Goal: Task Accomplishment & Management: Manage account settings

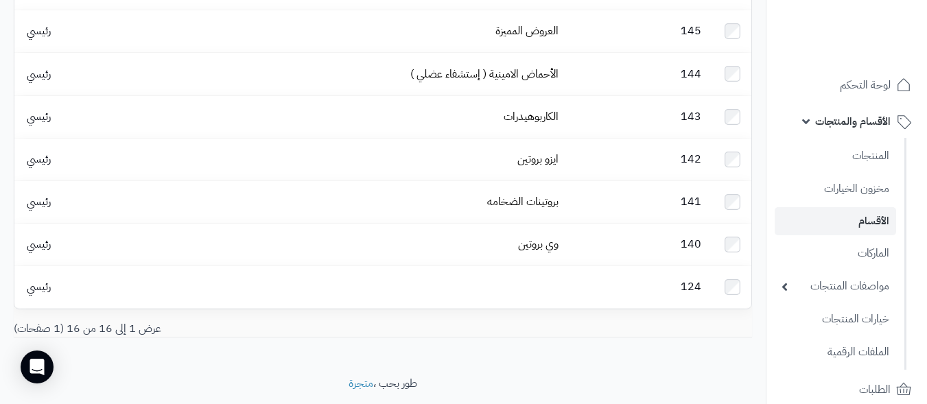
scroll to position [567, 0]
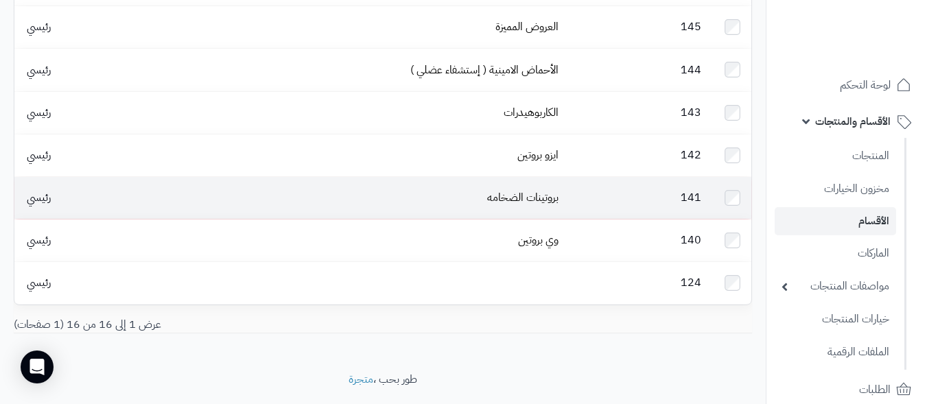
click at [377, 177] on td "بروتينات الضخامه" at bounding box center [363, 198] width 403 height 42
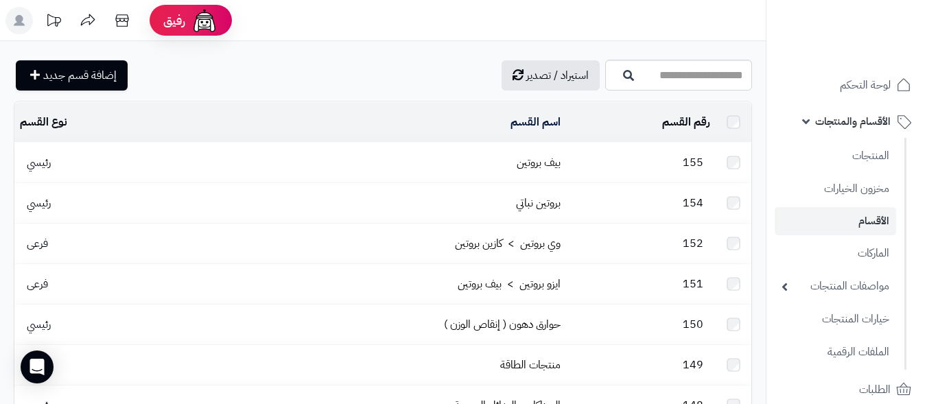
scroll to position [522, 0]
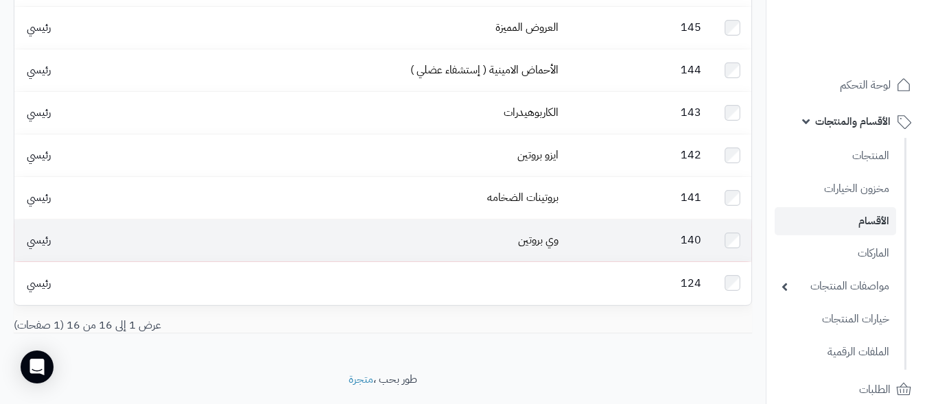
click at [483, 220] on td "وي بروتين" at bounding box center [363, 241] width 403 height 42
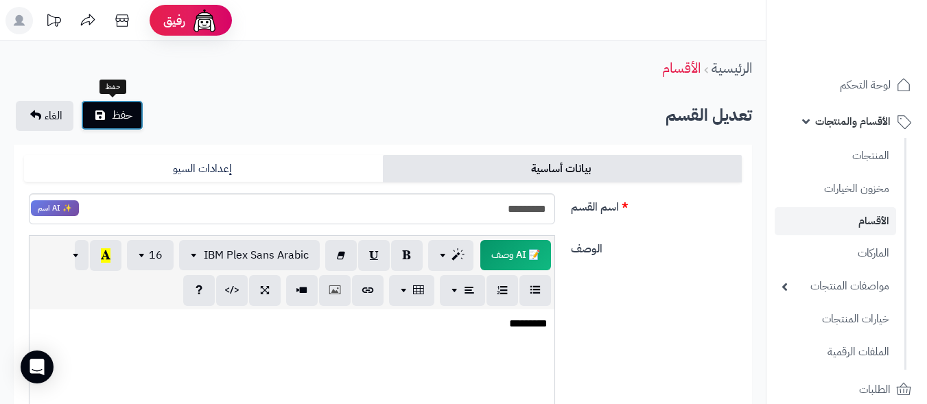
click at [132, 118] on span "حفظ" at bounding box center [122, 115] width 21 height 16
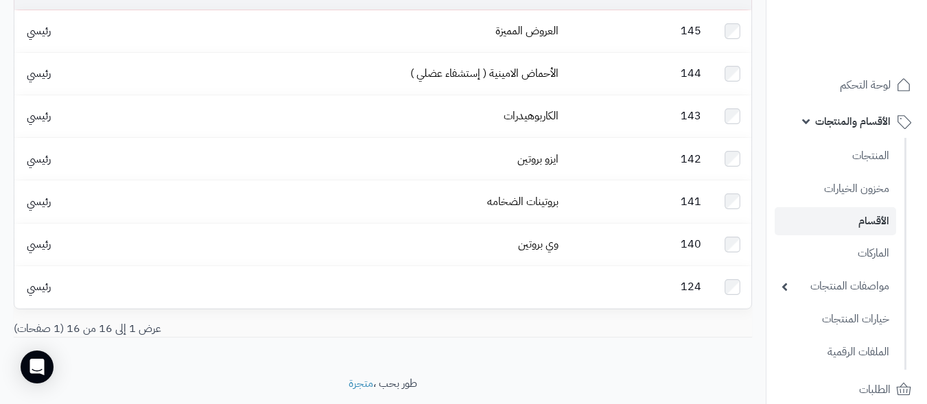
scroll to position [567, 0]
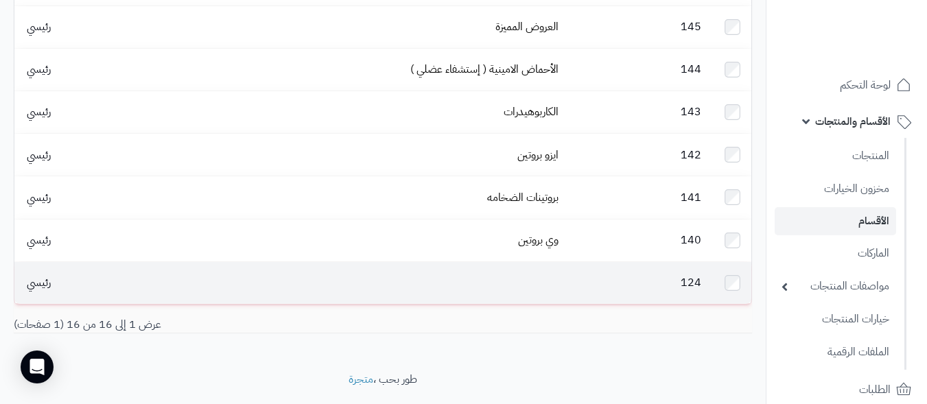
click at [34, 274] on span "رئيسي" at bounding box center [39, 282] width 38 height 16
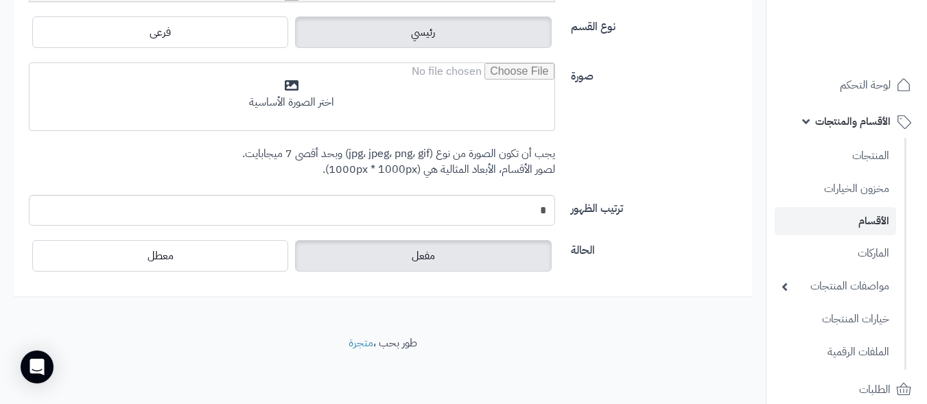
scroll to position [314, 0]
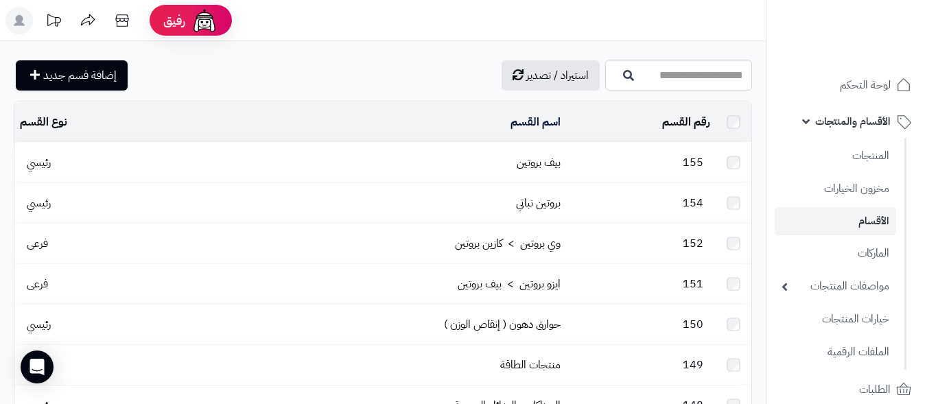
scroll to position [522, 0]
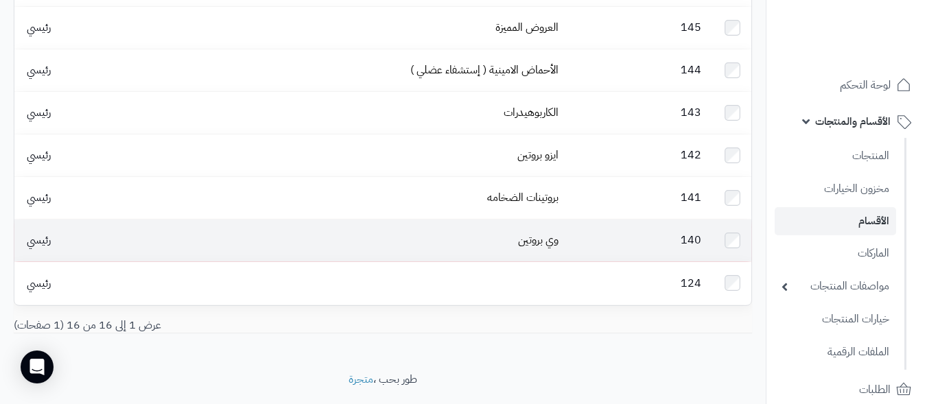
click at [30, 232] on span "رئيسي" at bounding box center [39, 240] width 38 height 16
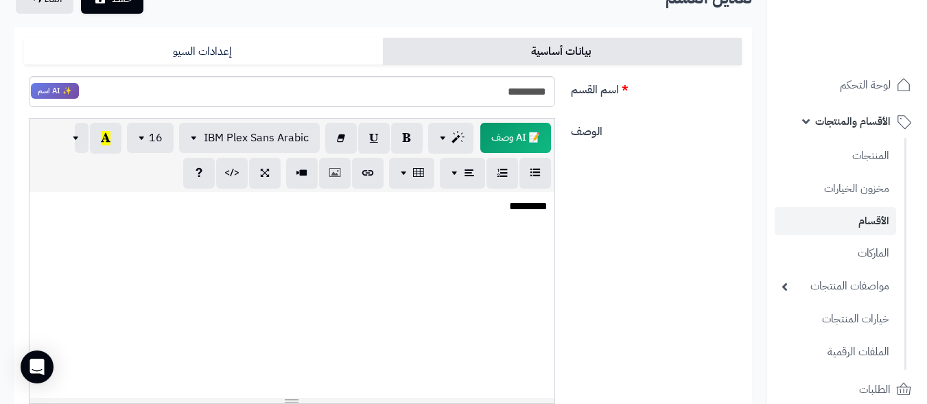
scroll to position [69, 0]
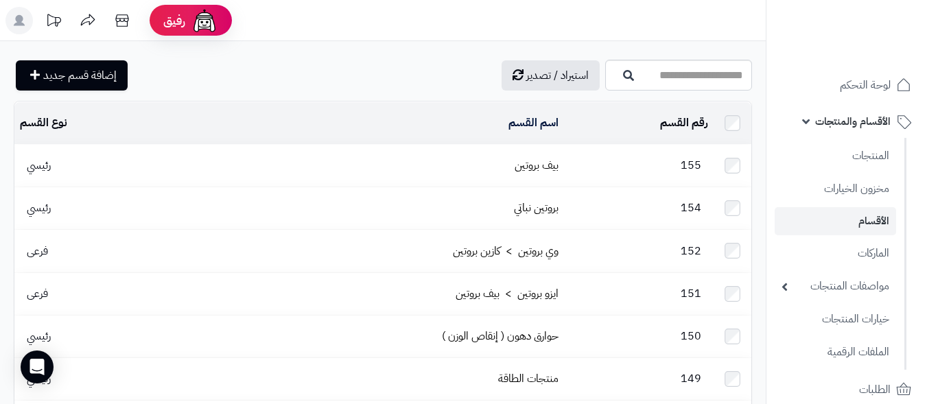
click at [387, 159] on td "بيف بروتين" at bounding box center [363, 166] width 403 height 42
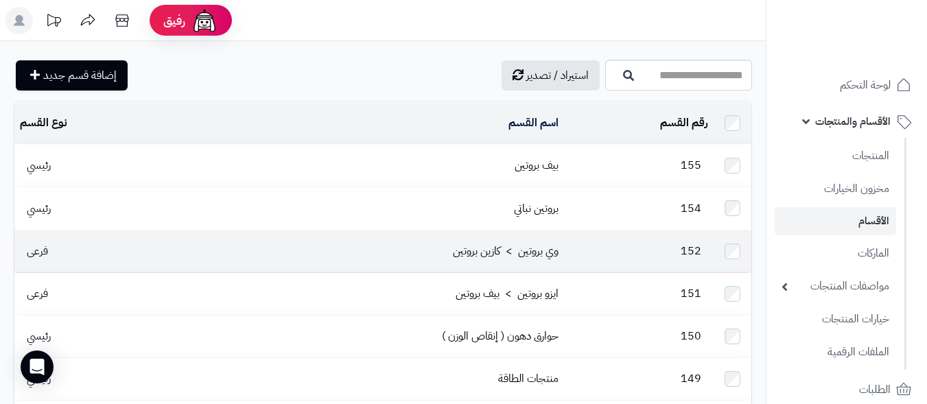
click at [416, 250] on td "وي بروتين > كازين بروتين" at bounding box center [363, 252] width 403 height 42
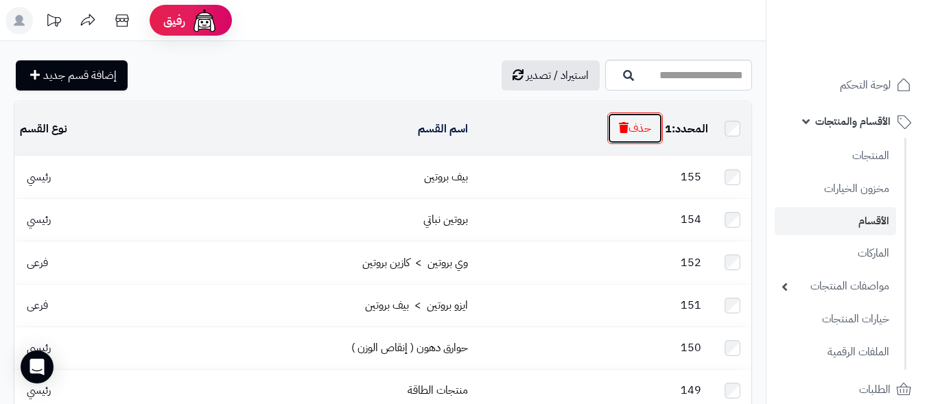
click at [640, 124] on button "حذف" at bounding box center [635, 129] width 56 height 32
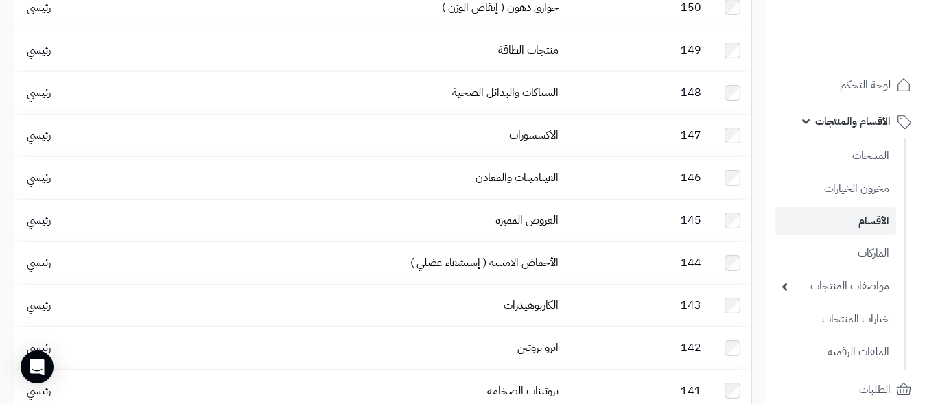
scroll to position [526, 0]
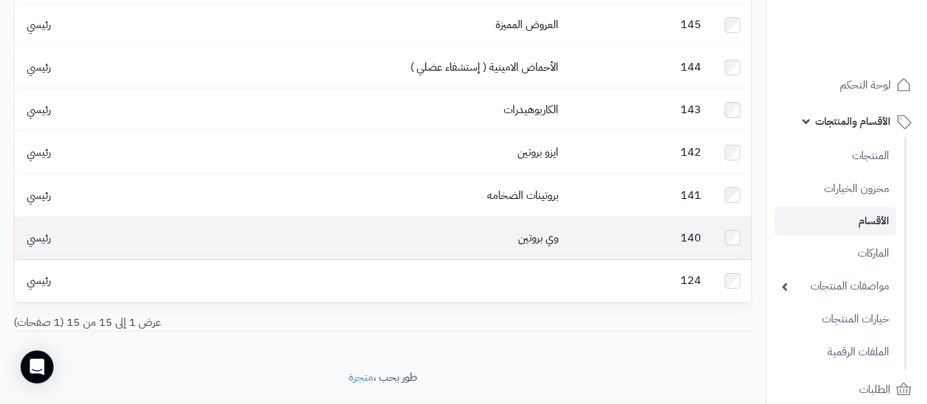
click at [450, 217] on td "وي بروتين" at bounding box center [363, 238] width 403 height 42
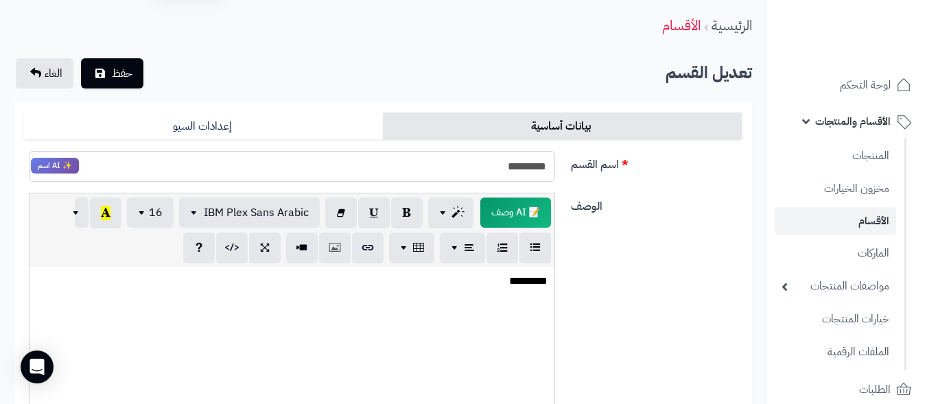
scroll to position [19, 0]
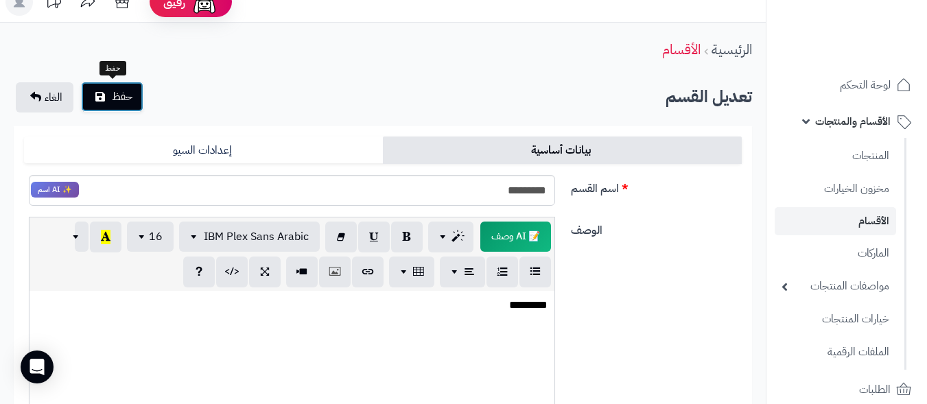
click at [126, 105] on button "حفظ" at bounding box center [112, 97] width 62 height 30
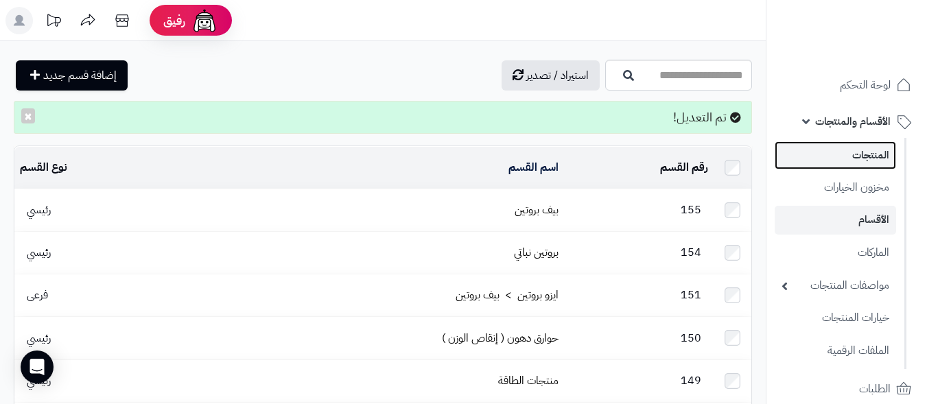
click at [858, 154] on link "المنتجات" at bounding box center [835, 155] width 121 height 28
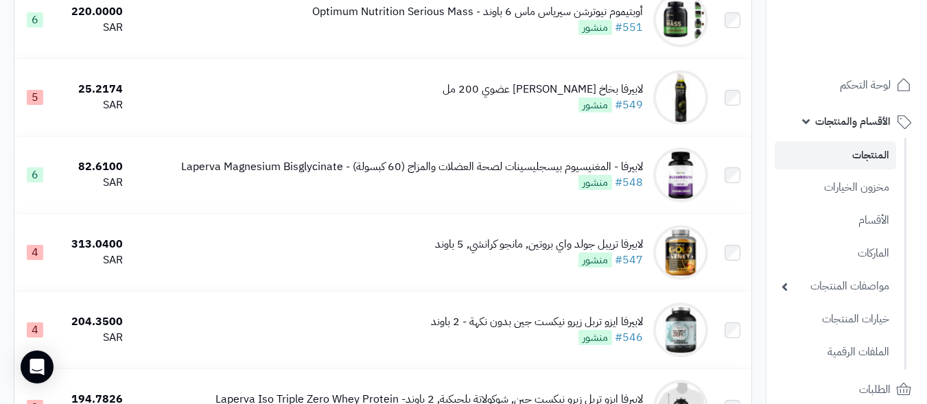
scroll to position [892, 0]
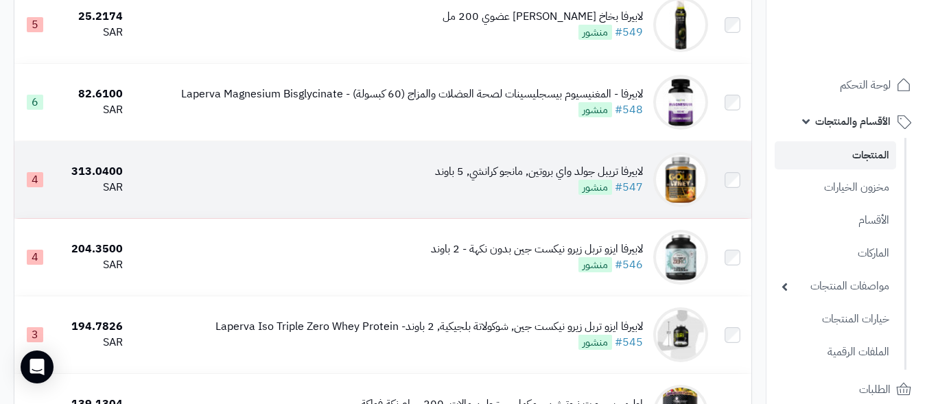
click at [292, 187] on td "لابيرفا تريبل جولد واي بروتين, مانجو كرانشي, 5 باوند #547 منشور" at bounding box center [420, 179] width 585 height 77
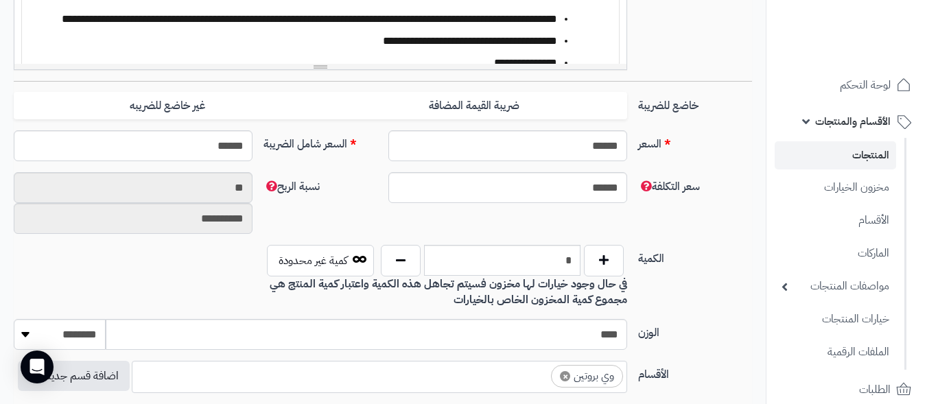
scroll to position [618, 0]
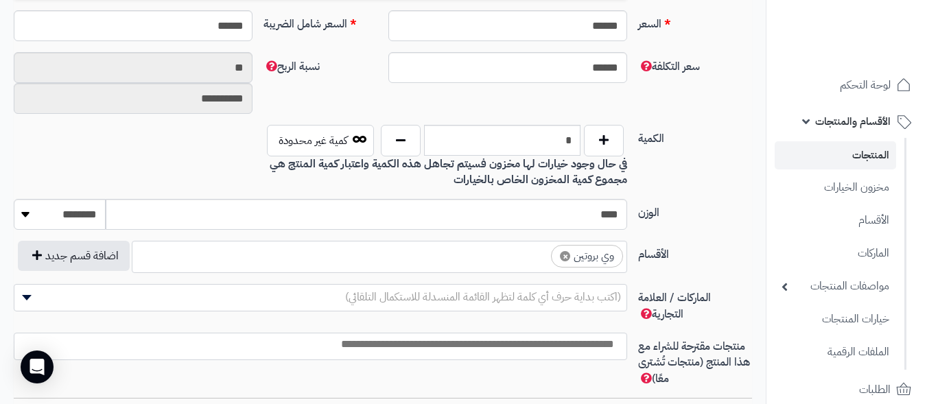
click at [564, 253] on span "×" at bounding box center [565, 256] width 10 height 10
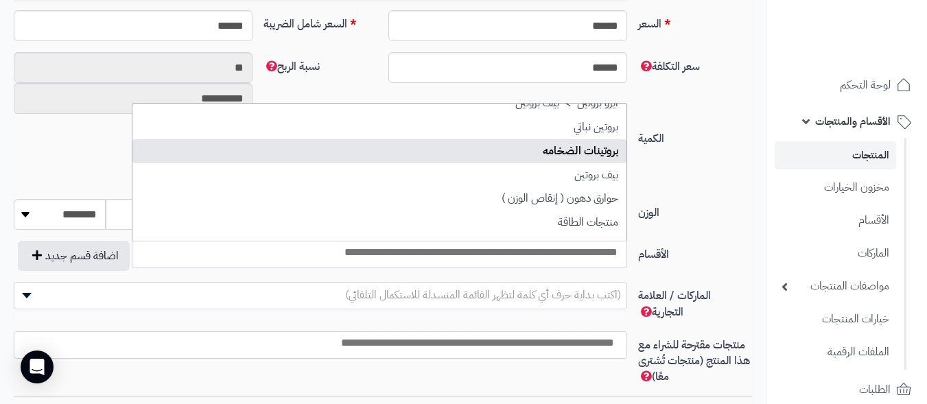
scroll to position [206, 0]
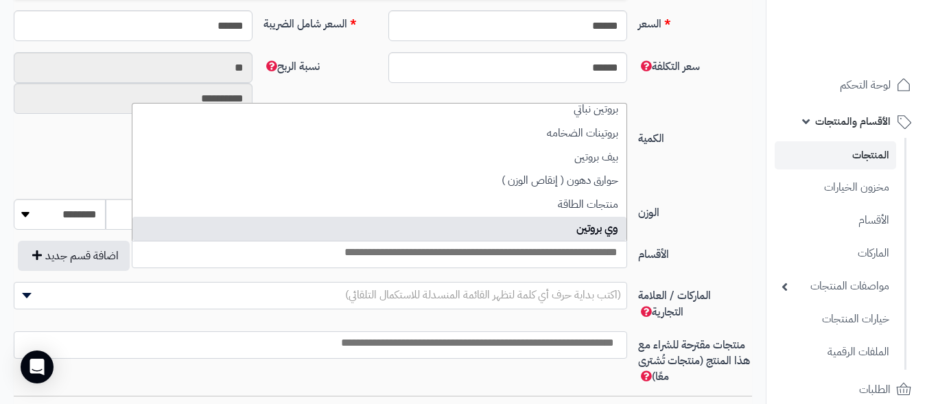
select select "***"
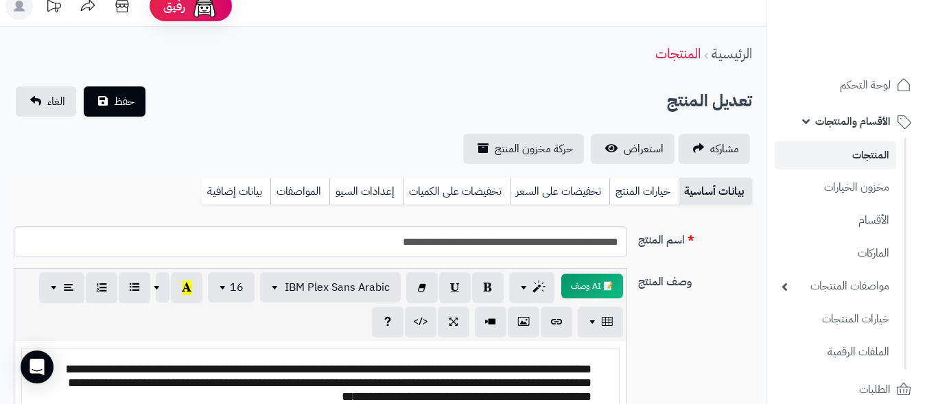
scroll to position [0, 0]
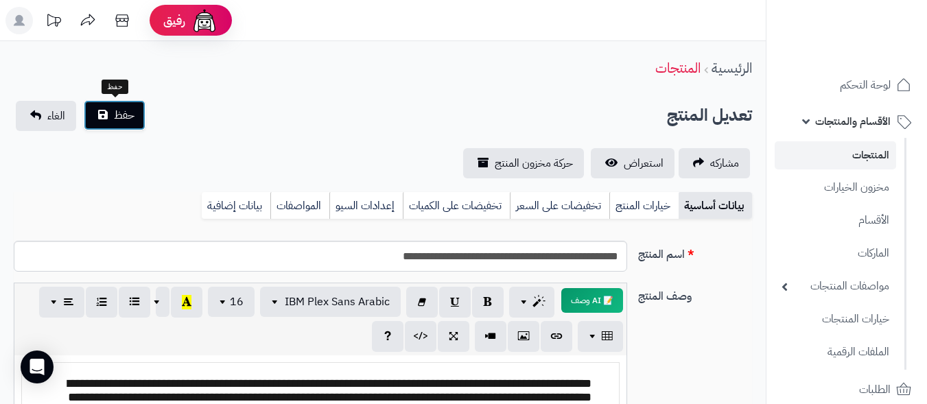
click at [132, 110] on span "حفظ" at bounding box center [124, 115] width 21 height 16
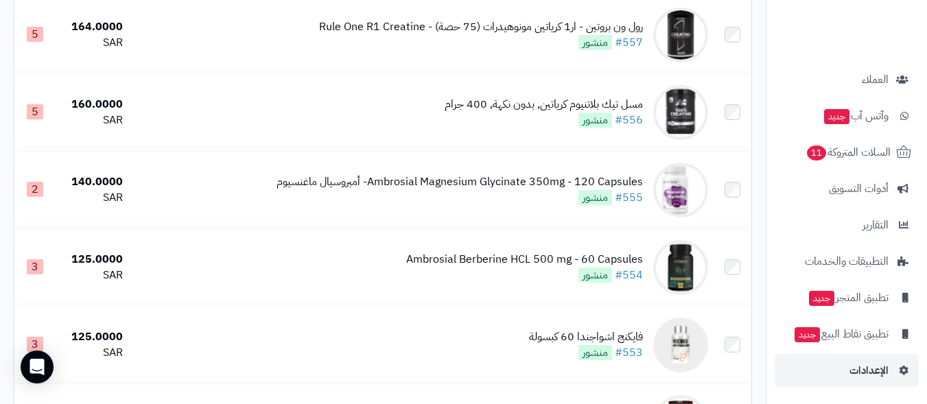
scroll to position [618, 0]
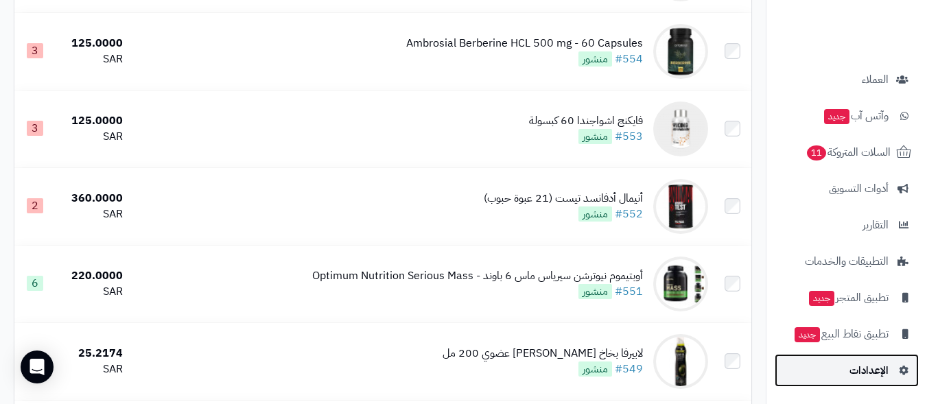
click at [864, 372] on span "الإعدادات" at bounding box center [869, 370] width 39 height 19
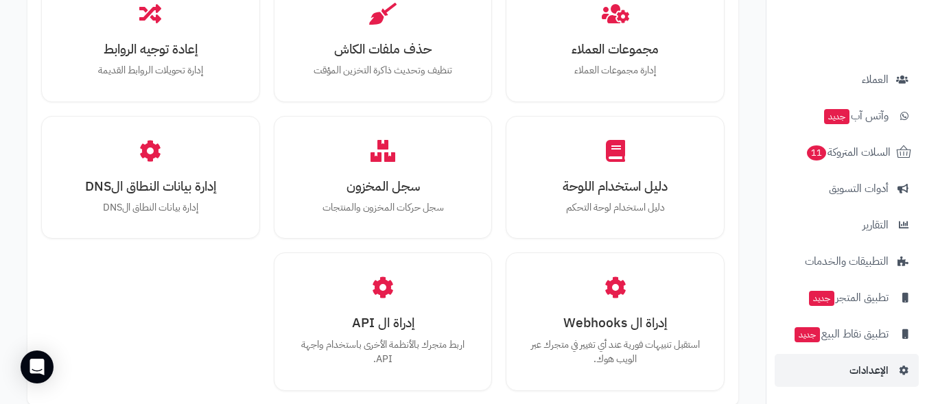
scroll to position [1552, 0]
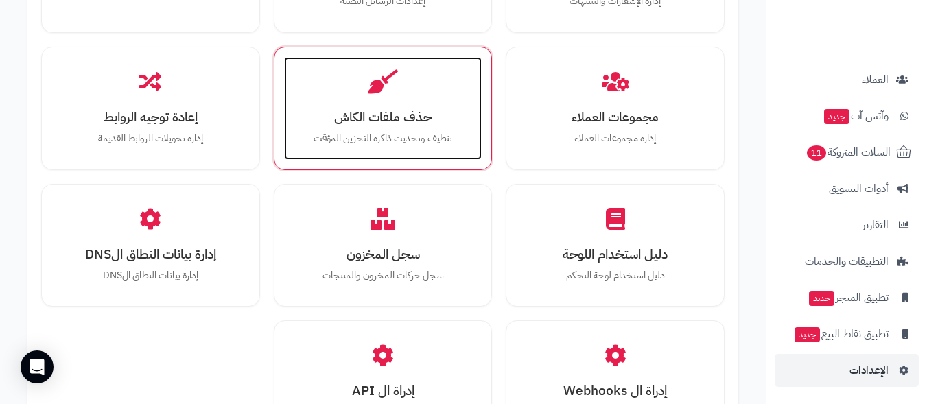
click at [395, 113] on h3 "حذف ملفات الكاش" at bounding box center [383, 117] width 171 height 14
